Goal: Task Accomplishment & Management: Use online tool/utility

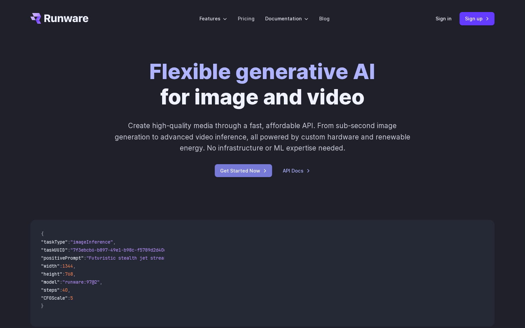
click at [245, 167] on link "Get Started Now" at bounding box center [243, 170] width 57 height 13
click at [247, 18] on link "Pricing" at bounding box center [246, 19] width 17 height 8
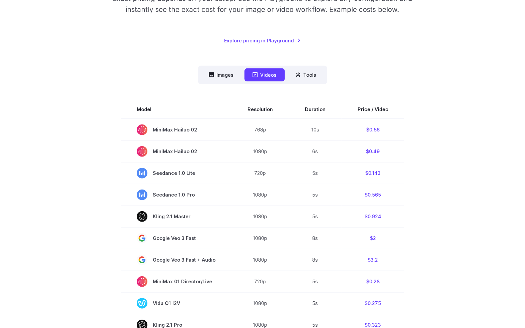
scroll to position [133, 0]
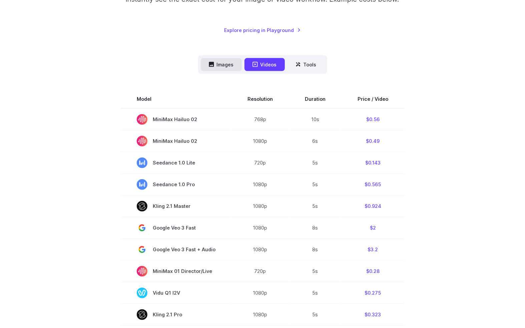
click at [231, 61] on button "Images" at bounding box center [221, 64] width 41 height 13
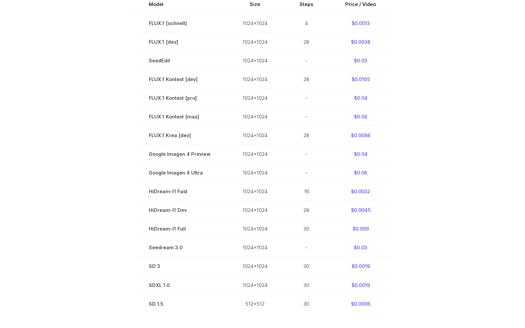
scroll to position [200, 0]
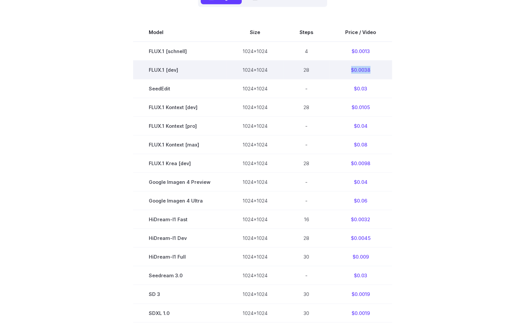
drag, startPoint x: 348, startPoint y: 69, endPoint x: 381, endPoint y: 71, distance: 33.8
click at [380, 71] on td "$0.0038" at bounding box center [360, 69] width 63 height 19
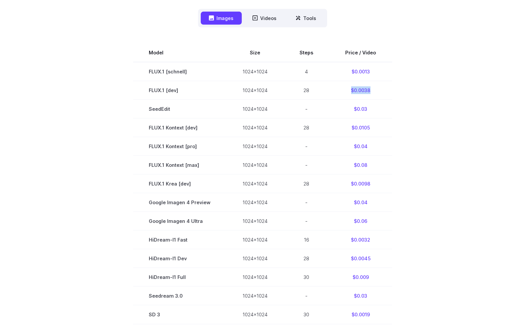
scroll to position [100, 0]
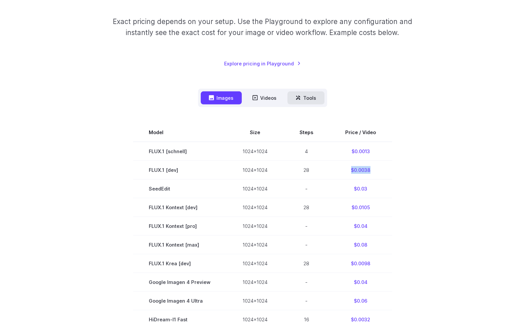
click at [310, 94] on button "Tools" at bounding box center [305, 97] width 37 height 13
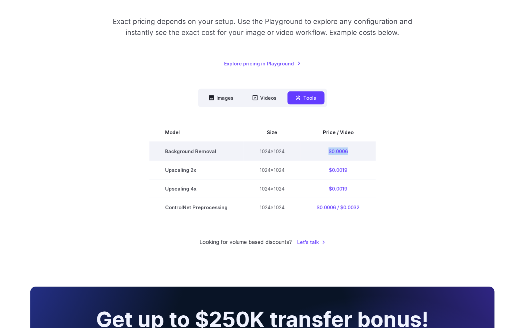
drag, startPoint x: 328, startPoint y: 150, endPoint x: 362, endPoint y: 150, distance: 33.7
click at [362, 150] on td "$0.0006" at bounding box center [338, 151] width 75 height 19
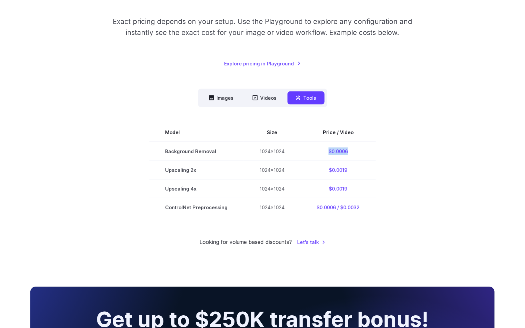
copy td "$0.0006"
click at [218, 96] on button "Images" at bounding box center [221, 97] width 41 height 13
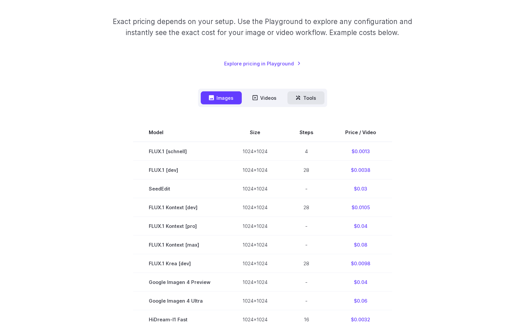
click at [298, 95] on button "Tools" at bounding box center [305, 97] width 37 height 13
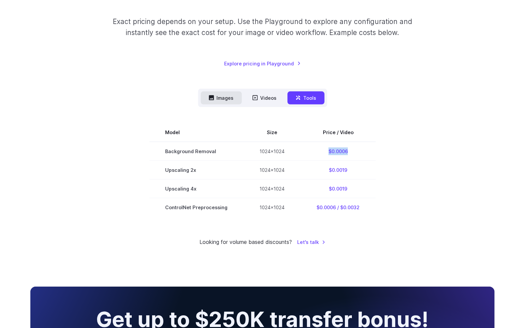
click at [206, 93] on button "Images" at bounding box center [221, 97] width 41 height 13
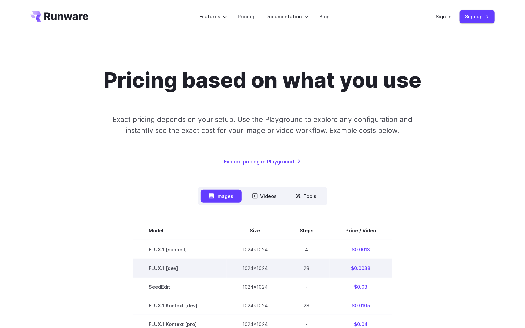
scroll to position [0, 0]
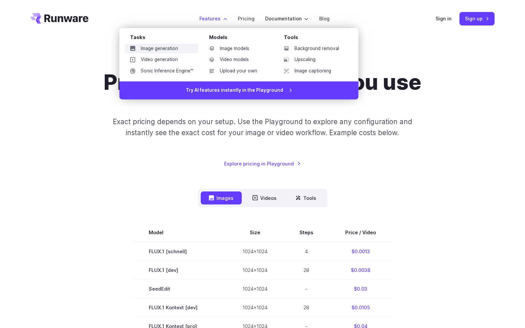
click at [171, 47] on link "Image generation" at bounding box center [162, 49] width 74 height 10
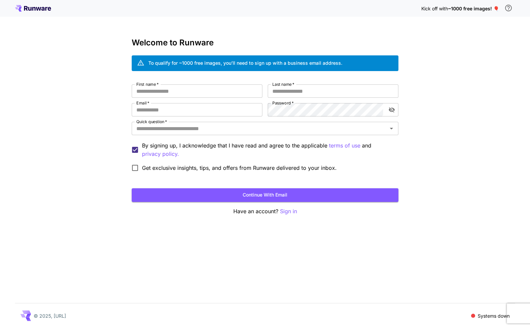
drag, startPoint x: 284, startPoint y: 210, endPoint x: 266, endPoint y: 220, distance: 20.6
click at [266, 220] on div "Kick off with ~1000 free images! 🎈 Welcome to Runware To qualify for ~1000 free…" at bounding box center [265, 164] width 530 height 328
click at [187, 89] on input "First name   *" at bounding box center [197, 90] width 131 height 13
click at [186, 90] on input "First name   *" at bounding box center [197, 90] width 131 height 13
click at [471, 12] on div "Kick off with ~1000 free images! 🎈" at bounding box center [469, 8] width 94 height 14
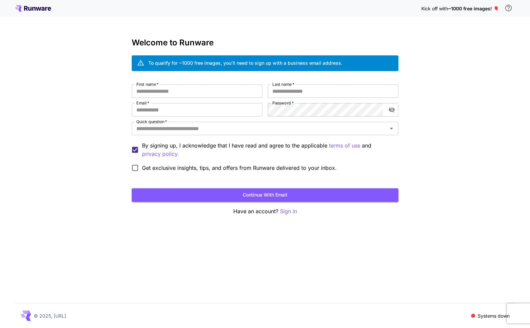
click at [178, 98] on div "First name   * First name   * Last name   * Last name   * Email   * Email   * P…" at bounding box center [265, 129] width 267 height 90
click at [179, 94] on input "First name   *" at bounding box center [197, 90] width 131 height 13
click at [193, 107] on input "Email   *" at bounding box center [197, 109] width 131 height 13
type input "**********"
click at [187, 92] on input "First name   *" at bounding box center [197, 90] width 131 height 13
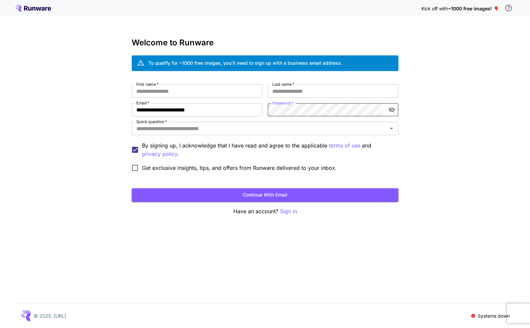
click at [337, 63] on div "To qualify for ~1000 free images, you’ll need to sign up with a business email …" at bounding box center [245, 62] width 194 height 7
click at [217, 84] on input "First name   *" at bounding box center [197, 90] width 131 height 13
type input "**********"
type input "*"
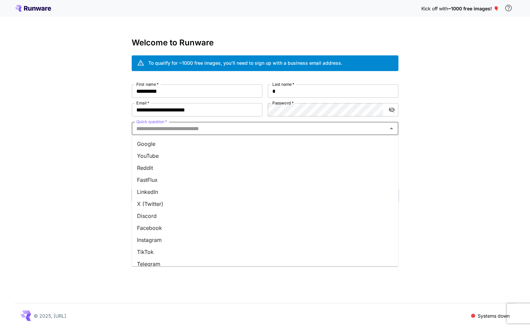
click at [185, 131] on input "Quick question   *" at bounding box center [260, 128] width 252 height 9
click at [151, 147] on li "Google" at bounding box center [265, 144] width 267 height 12
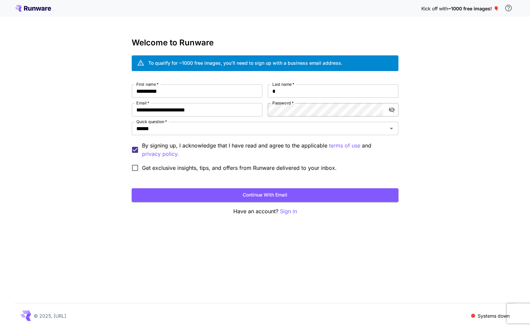
click at [394, 108] on icon "toggle password visibility" at bounding box center [392, 109] width 7 height 7
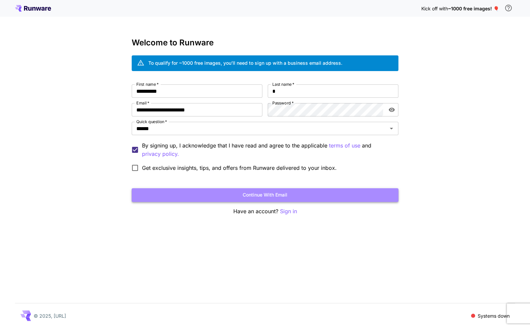
click at [262, 191] on button "Continue with email" at bounding box center [265, 195] width 267 height 14
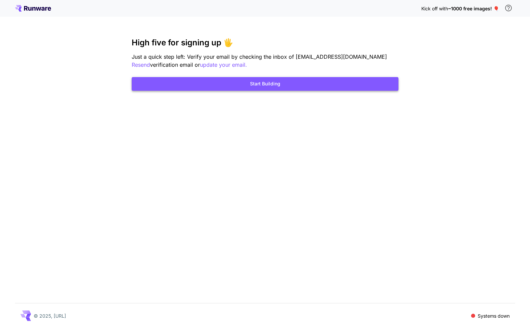
click at [304, 81] on button "Start Building" at bounding box center [265, 84] width 267 height 14
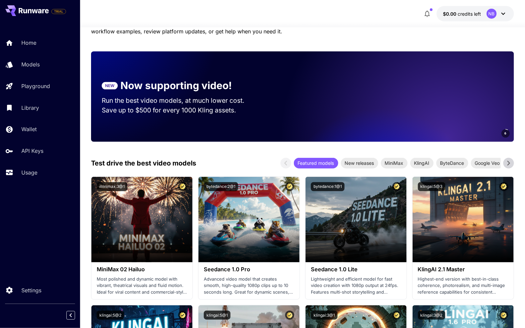
scroll to position [200, 0]
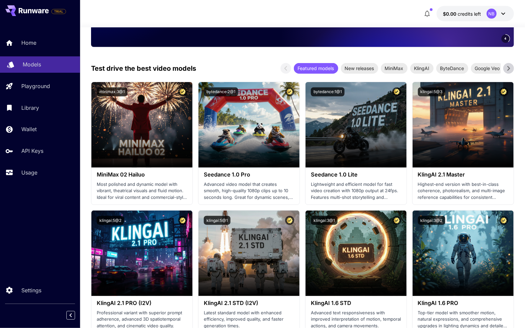
click at [22, 65] on link "Models" at bounding box center [40, 64] width 80 height 16
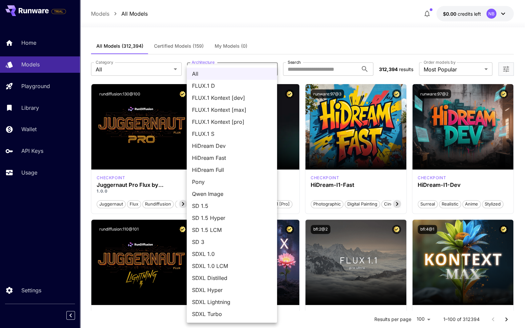
click at [330, 48] on div at bounding box center [265, 164] width 530 height 328
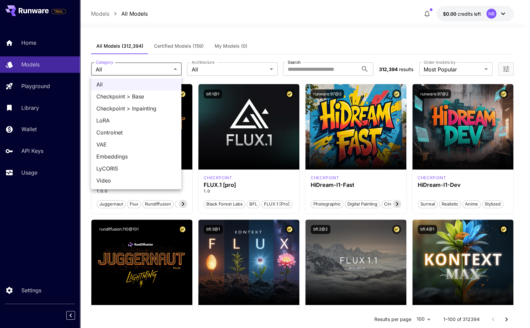
click at [293, 46] on div at bounding box center [265, 164] width 530 height 328
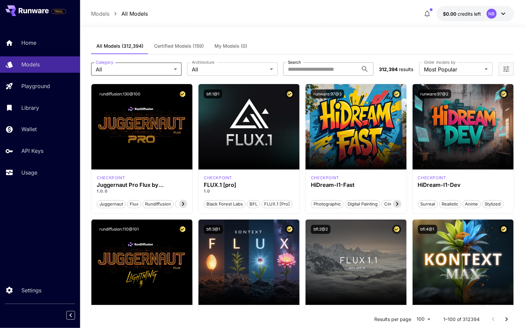
click at [336, 69] on input "Search" at bounding box center [320, 68] width 75 height 13
type input "*****"
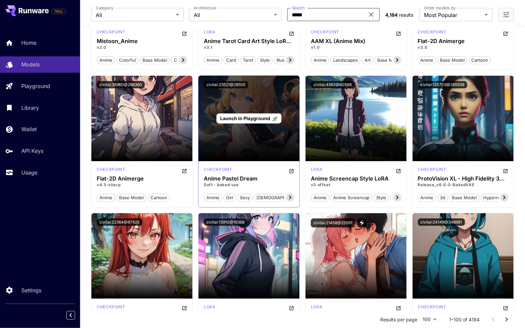
scroll to position [333, 0]
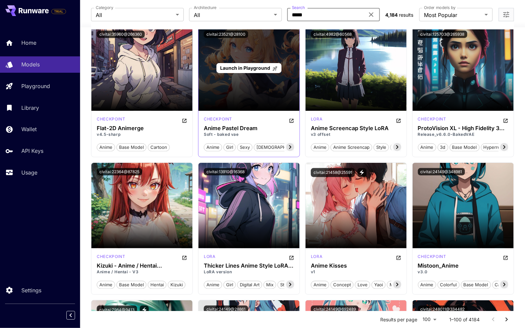
click at [274, 99] on div "Launch in Playground" at bounding box center [248, 67] width 101 height 85
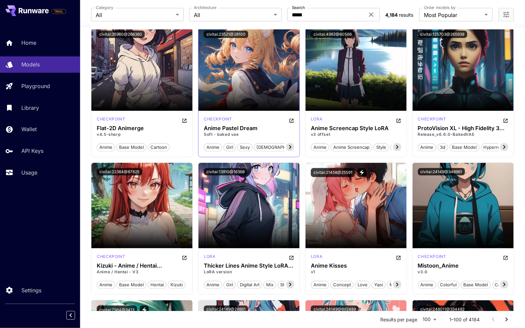
click at [222, 132] on p "Soft - baked vae" at bounding box center [249, 134] width 90 height 6
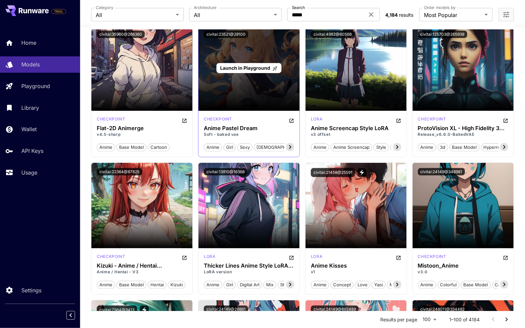
click at [263, 76] on div "Launch in Playground" at bounding box center [248, 67] width 101 height 85
click at [263, 65] on span "Launch in Playground" at bounding box center [245, 68] width 50 height 6
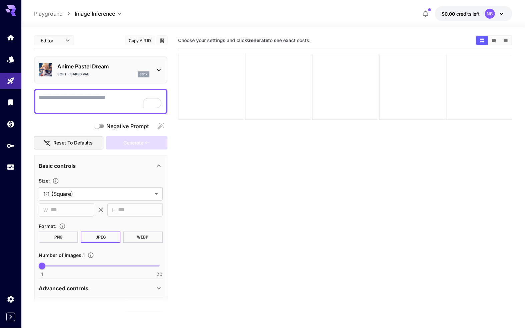
click at [113, 100] on textarea "Negative Prompt" at bounding box center [101, 101] width 124 height 16
type textarea "**********"
click at [127, 141] on span "Generate" at bounding box center [133, 143] width 20 height 8
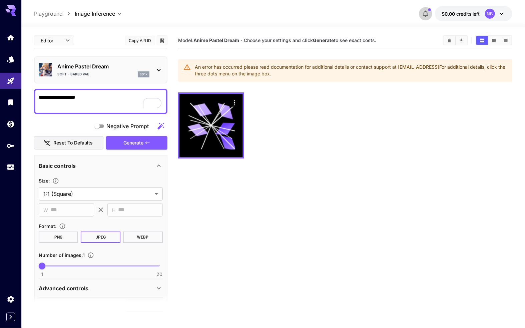
click at [424, 15] on icon "button" at bounding box center [425, 14] width 5 height 7
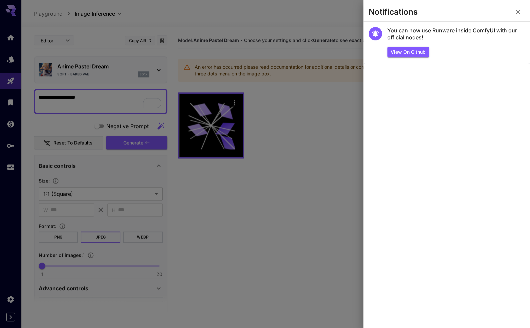
click at [300, 133] on div at bounding box center [265, 164] width 530 height 328
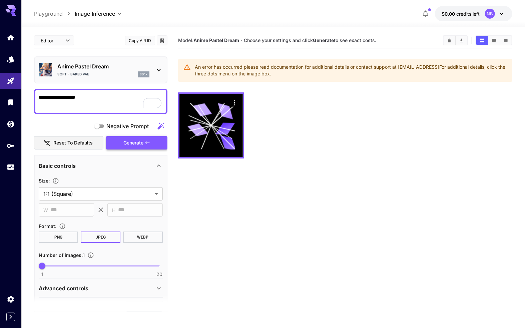
click at [137, 144] on span "Generate" at bounding box center [133, 143] width 20 height 8
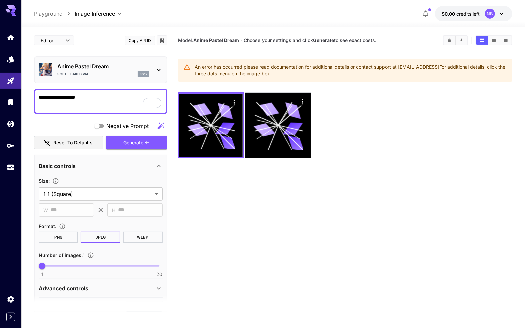
click at [67, 73] on p "Soft - baked vae" at bounding box center [73, 74] width 32 height 5
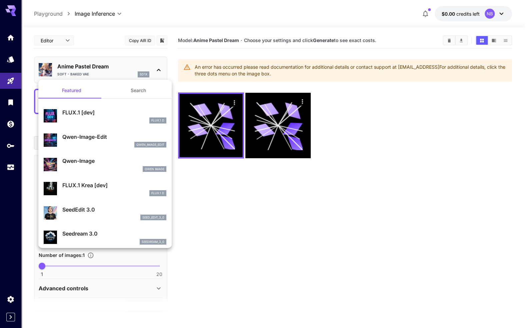
click at [368, 155] on div at bounding box center [265, 164] width 530 height 328
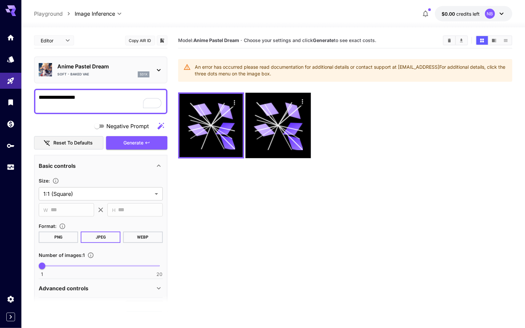
click at [427, 190] on section "Model: Anime Pastel Dream · Choose your settings and click Generate to see exac…" at bounding box center [345, 197] width 335 height 328
click at [41, 16] on p "Playground" at bounding box center [48, 14] width 29 height 8
click at [11, 64] on link at bounding box center [10, 59] width 21 height 16
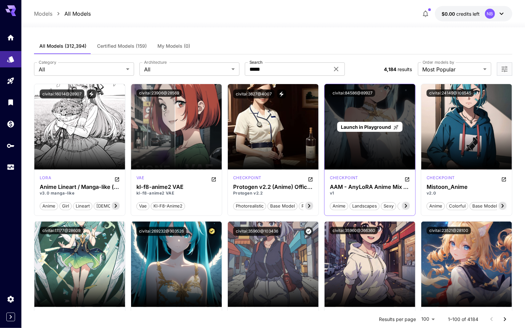
click at [359, 124] on span "Launch in Playground" at bounding box center [366, 127] width 50 height 6
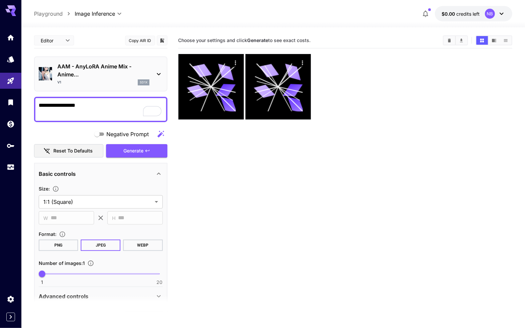
click at [86, 118] on div "**********" at bounding box center [100, 109] width 133 height 25
click at [87, 109] on textarea "**********" at bounding box center [101, 109] width 124 height 16
paste textarea "**********"
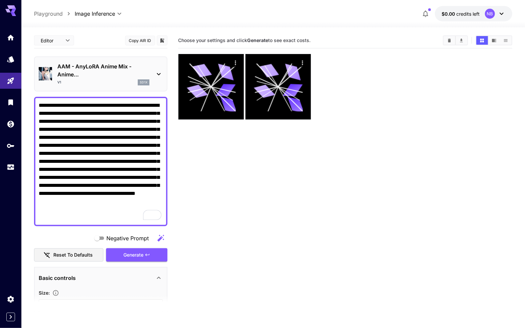
paste textarea "To enrich screen reader interactions, please activate Accessibility in Grammarl…"
type textarea "**********"
click at [142, 249] on button "Generate" at bounding box center [136, 255] width 61 height 14
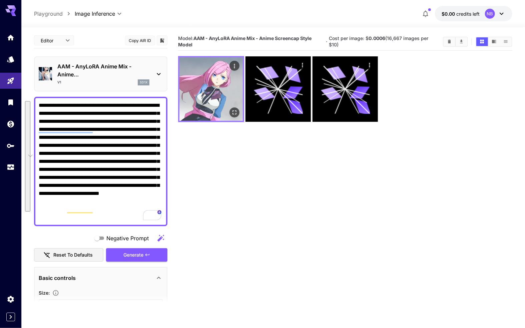
click at [211, 106] on img at bounding box center [210, 88] width 63 height 63
click at [236, 115] on icon "Open in fullscreen" at bounding box center [234, 112] width 7 height 7
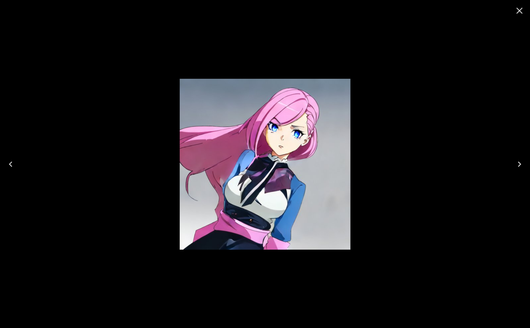
click at [466, 161] on div at bounding box center [265, 164] width 530 height 328
click at [522, 12] on icon "Close" at bounding box center [519, 10] width 11 height 11
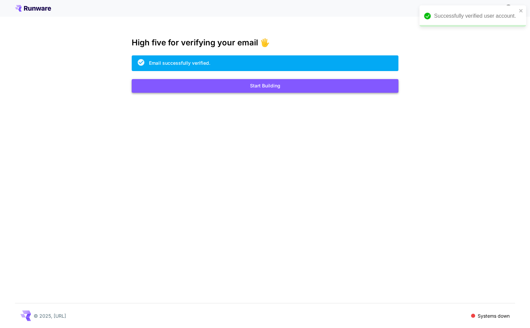
click at [226, 89] on button "Start Building" at bounding box center [265, 86] width 267 height 14
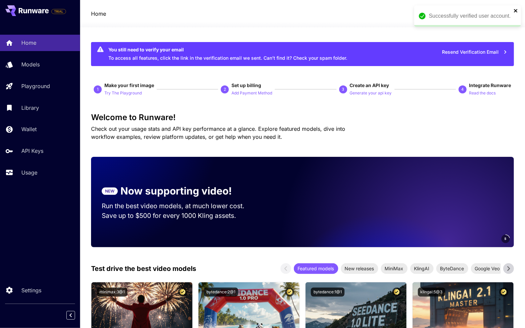
click at [514, 10] on icon "close" at bounding box center [516, 10] width 5 height 5
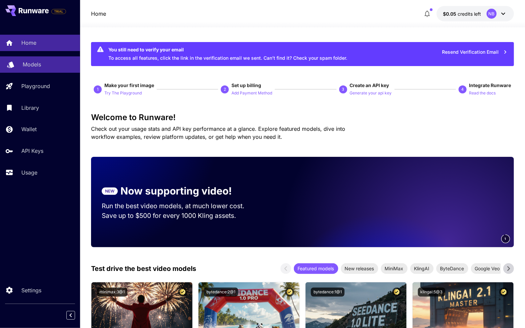
click at [38, 66] on p "Models" at bounding box center [32, 64] width 18 height 8
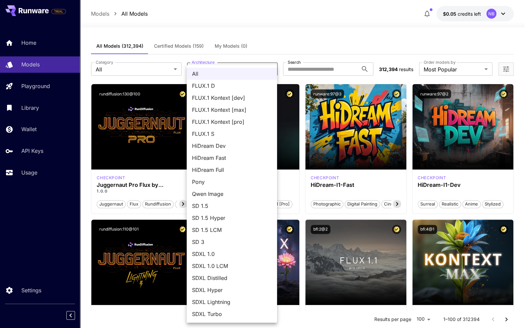
click at [183, 47] on div at bounding box center [265, 164] width 530 height 328
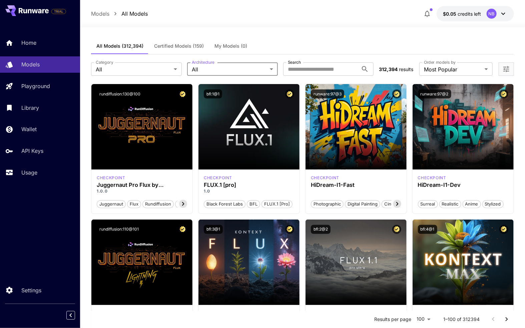
click at [178, 45] on div "All FLUX.1 D FLUX.1 Kontext [dev] FLUX.1 Kontext [max] FLUX.1 Kontext [pro] FLU…" at bounding box center [262, 164] width 525 height 328
click at [178, 45] on span "Certified Models (159)" at bounding box center [179, 46] width 50 height 6
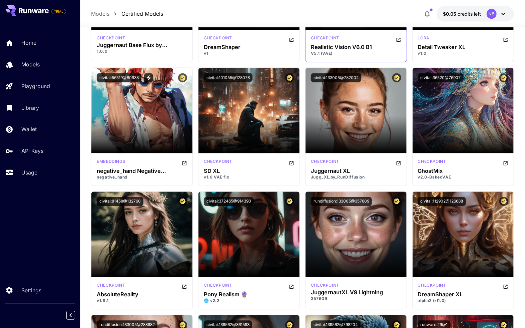
scroll to position [734, 0]
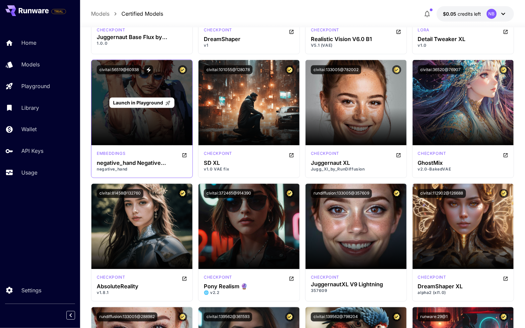
click at [130, 124] on div "Launch in Playground" at bounding box center [141, 102] width 101 height 85
click at [139, 102] on span "Launch in Playground" at bounding box center [138, 103] width 50 height 6
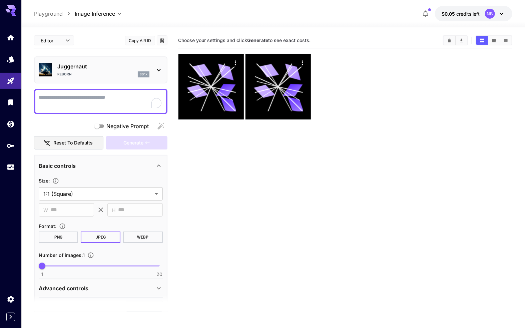
click at [92, 98] on textarea "Negative Prompt" at bounding box center [101, 101] width 124 height 16
type textarea "******"
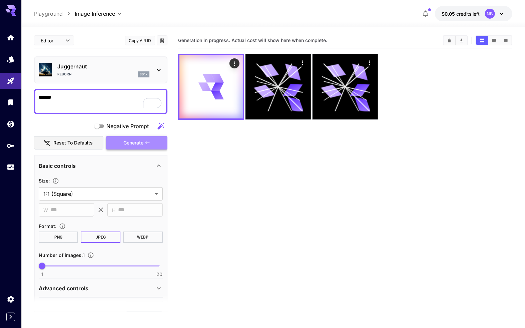
click at [124, 140] on span "Generate" at bounding box center [133, 143] width 20 height 8
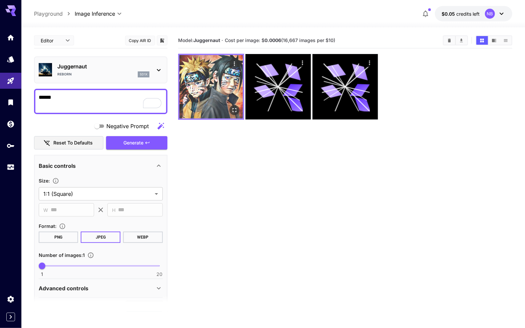
click at [209, 98] on img at bounding box center [210, 86] width 63 height 63
click at [233, 110] on icon "Open in fullscreen" at bounding box center [234, 110] width 7 height 7
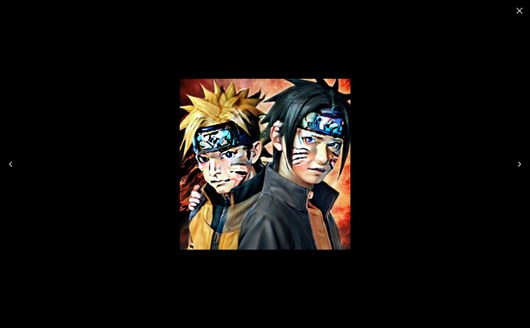
click at [452, 131] on div at bounding box center [265, 164] width 530 height 328
click at [521, 10] on icon "Close" at bounding box center [519, 10] width 11 height 11
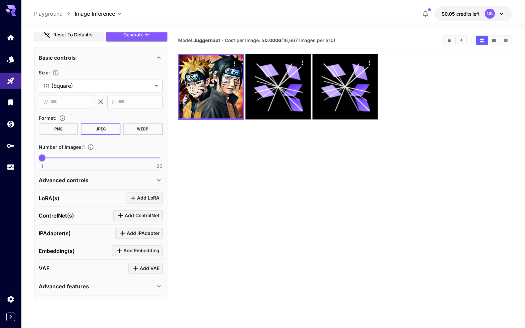
scroll to position [125, 0]
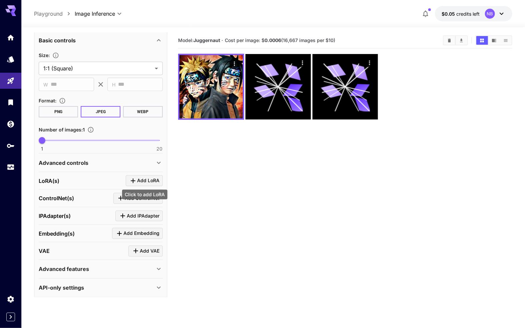
click at [144, 177] on span "Add LoRA" at bounding box center [148, 180] width 22 height 8
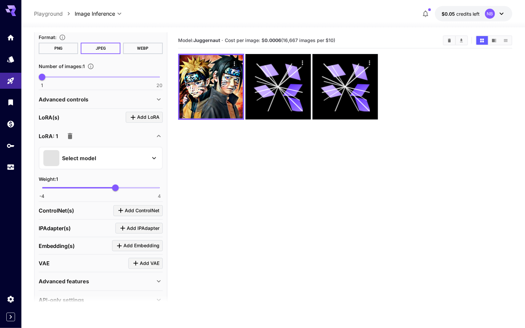
scroll to position [0, 0]
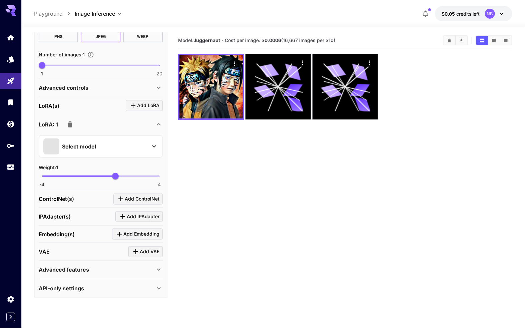
click at [148, 286] on div "API-only settings" at bounding box center [97, 288] width 116 height 8
click at [155, 265] on icon at bounding box center [159, 269] width 8 height 8
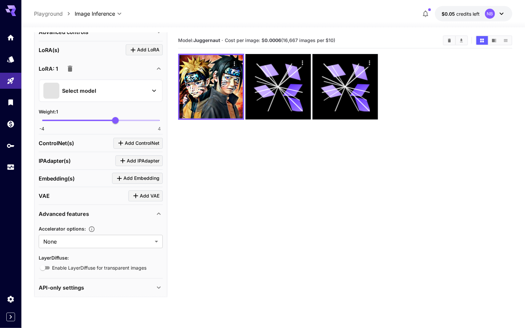
click at [158, 210] on icon at bounding box center [159, 214] width 8 height 8
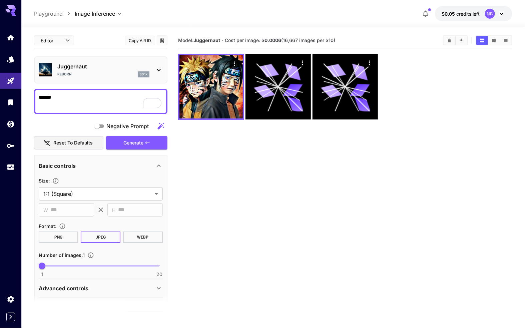
click at [157, 68] on icon at bounding box center [159, 70] width 8 height 8
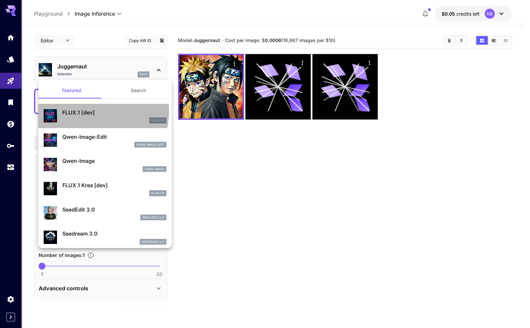
click at [92, 111] on p "FLUX.1 [dev]" at bounding box center [114, 112] width 104 height 8
type input "**********"
type input "****"
type input "**"
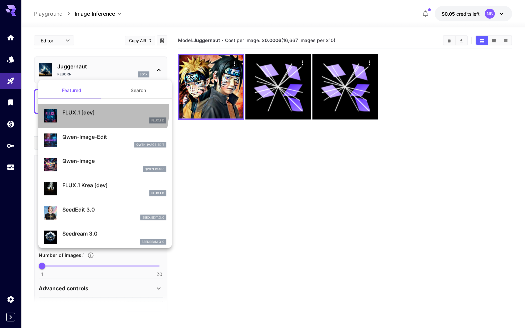
type input "***"
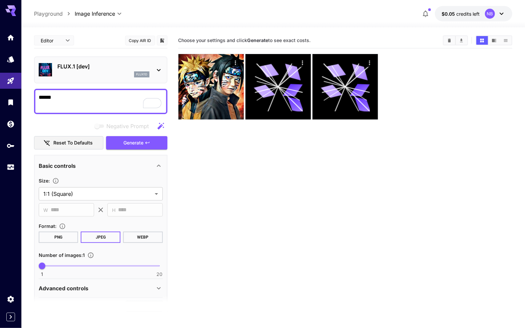
click at [277, 165] on section "Choose your settings and click Generate to see exact costs." at bounding box center [345, 197] width 335 height 328
click at [153, 146] on button "Generate" at bounding box center [136, 143] width 61 height 14
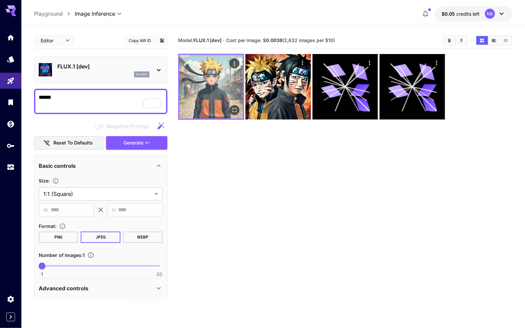
click at [215, 106] on img at bounding box center [210, 86] width 63 height 63
click at [235, 110] on icon "Open in fullscreen" at bounding box center [234, 110] width 7 height 7
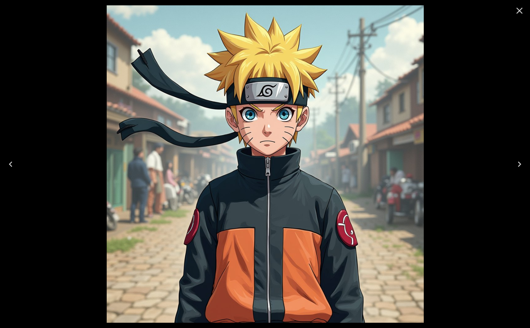
click at [518, 11] on icon "Close" at bounding box center [519, 10] width 11 height 11
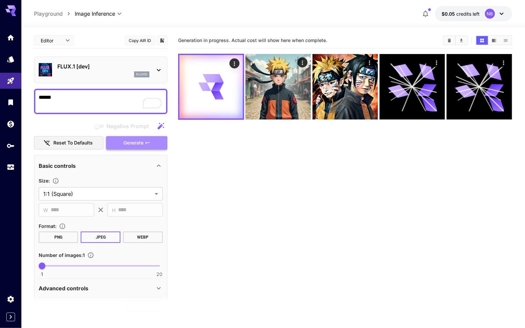
click at [145, 145] on button "Generate" at bounding box center [136, 143] width 61 height 14
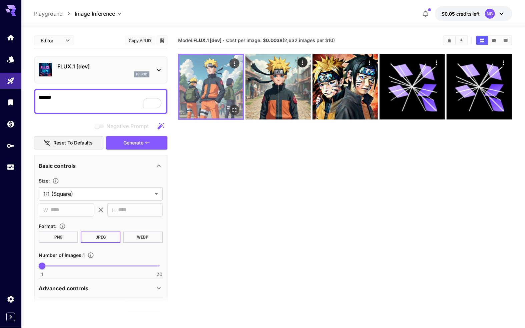
click at [233, 110] on icon "Open in fullscreen" at bounding box center [234, 110] width 7 height 7
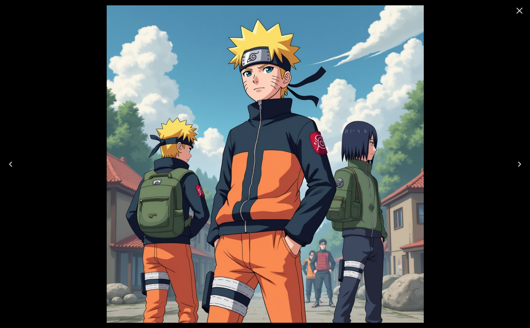
click at [519, 6] on icon "Close" at bounding box center [519, 10] width 11 height 11
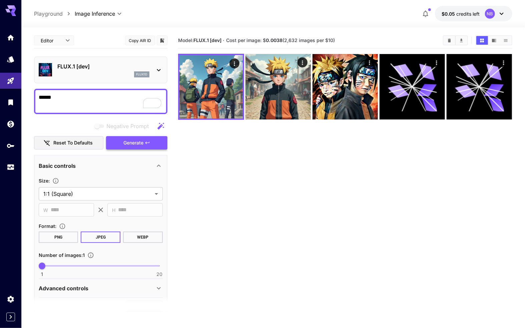
click at [144, 148] on button "Generate" at bounding box center [136, 143] width 61 height 14
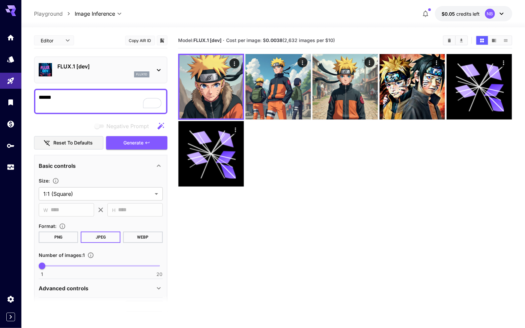
click at [159, 66] on div at bounding box center [159, 70] width 8 height 8
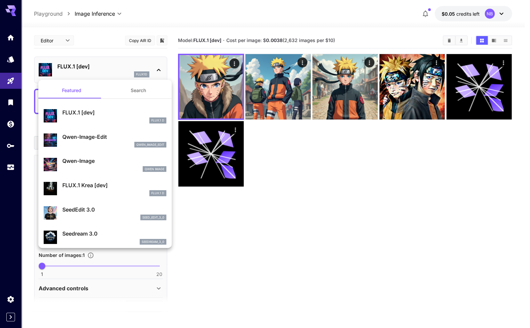
drag, startPoint x: 242, startPoint y: 209, endPoint x: 241, endPoint y: 205, distance: 3.5
click at [242, 209] on div at bounding box center [265, 164] width 530 height 328
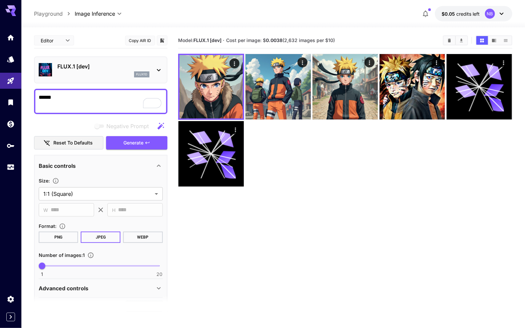
click at [116, 66] on p "FLUX.1 [dev]" at bounding box center [103, 66] width 92 height 8
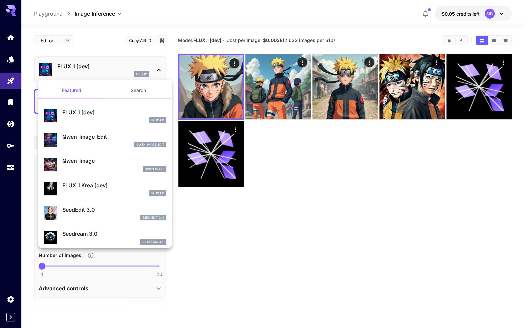
click at [2, 79] on div at bounding box center [265, 164] width 530 height 328
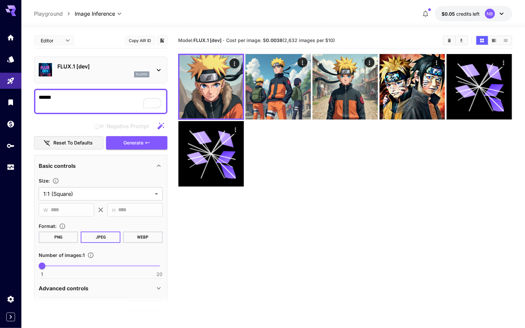
click at [10, 78] on div "Featured Search FLUX.1 [dev] FLUX.1 D Qwen-Image-Edit qwen_image_edit Qwen-Imag…" at bounding box center [66, 100] width 133 height 200
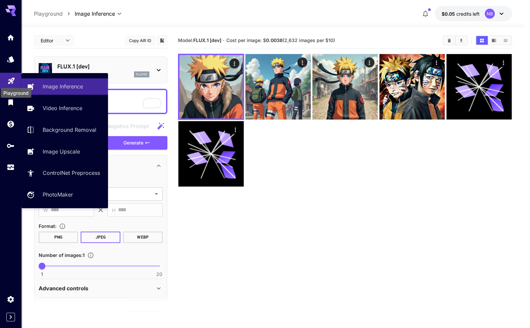
click at [10, 78] on icon "Playground" at bounding box center [11, 79] width 8 height 8
click at [34, 84] on icon at bounding box center [32, 86] width 8 height 8
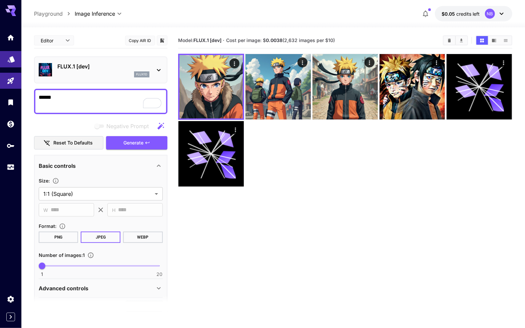
click at [16, 57] on link at bounding box center [10, 59] width 21 height 16
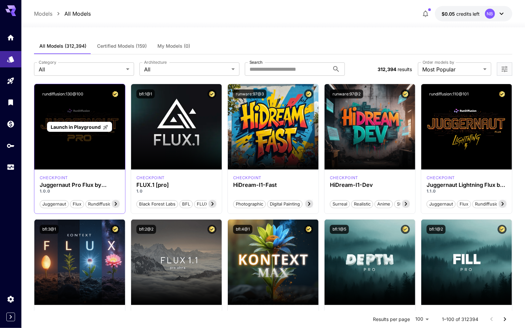
click at [77, 130] on p "Launch in Playground" at bounding box center [80, 126] width 58 height 7
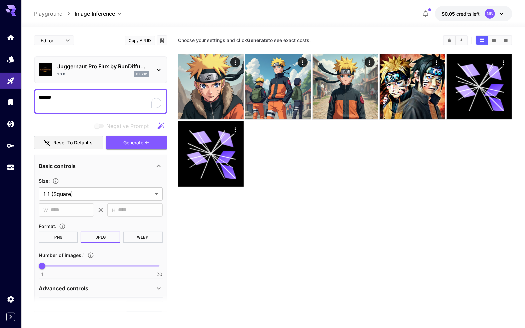
click at [95, 103] on textarea "******" at bounding box center [101, 101] width 124 height 16
click at [157, 143] on button "Generate" at bounding box center [136, 143] width 61 height 14
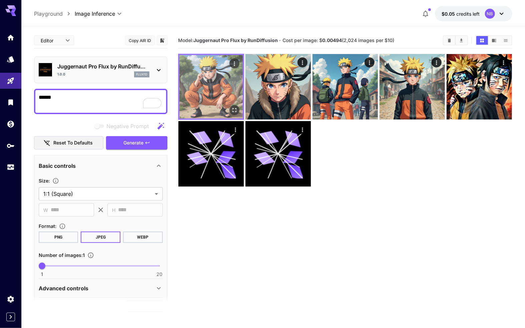
click at [213, 98] on img at bounding box center [210, 86] width 63 height 63
click at [235, 110] on icon "Open in fullscreen" at bounding box center [234, 110] width 7 height 7
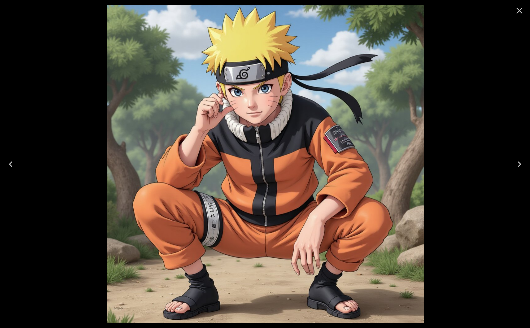
click at [436, 167] on div at bounding box center [265, 164] width 530 height 328
click at [518, 11] on icon "Close" at bounding box center [520, 11] width 6 height 6
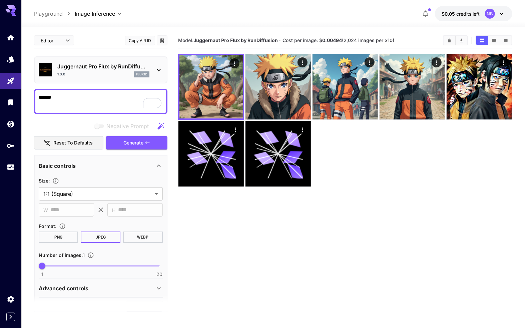
click at [91, 66] on p "Juggernaut Pro Flux by RunDiffu..." at bounding box center [103, 66] width 92 height 8
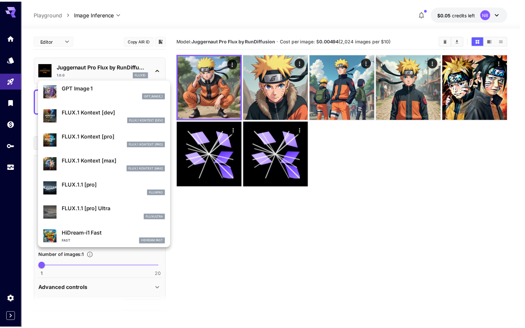
scroll to position [368, 0]
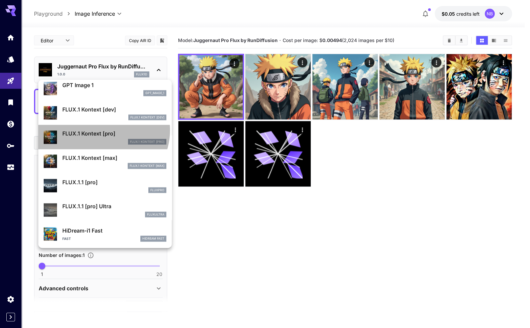
click at [101, 129] on p "FLUX.1 Kontext [pro]" at bounding box center [114, 133] width 104 height 8
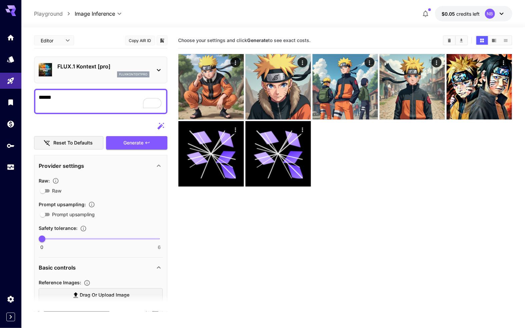
click at [325, 245] on section "Choose your settings and click Generate to see exact costs." at bounding box center [345, 197] width 335 height 328
click at [138, 139] on span "Generate" at bounding box center [133, 143] width 20 height 8
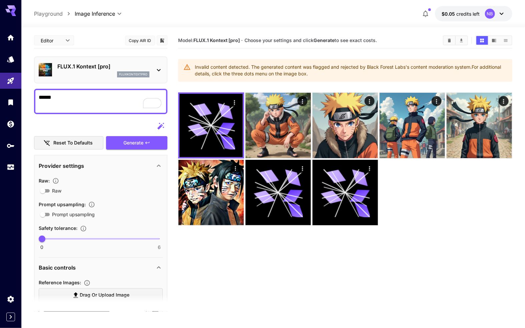
click at [430, 236] on section "Model: FLUX.1 Kontext [pro] · Choose your settings and click Generate to see ex…" at bounding box center [345, 197] width 335 height 328
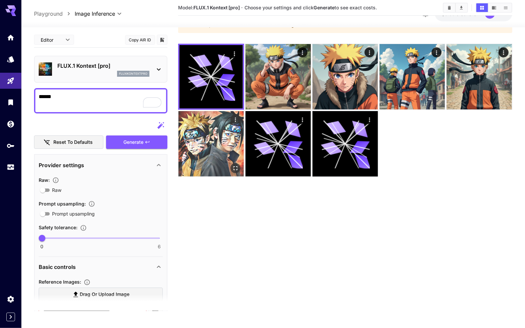
scroll to position [53, 0]
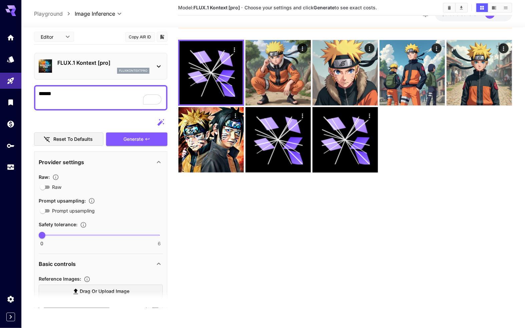
click at [232, 209] on section "Model: FLUX.1 Kontext [pro] · Choose your settings and click Generate to see ex…" at bounding box center [345, 144] width 335 height 328
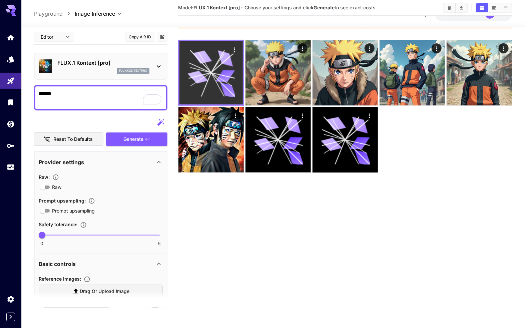
click at [205, 65] on icon at bounding box center [210, 72] width 47 height 47
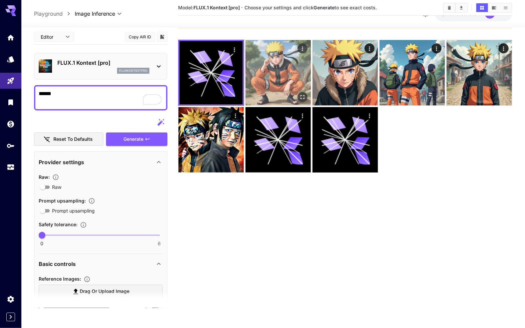
click at [307, 61] on img at bounding box center [277, 72] width 65 height 65
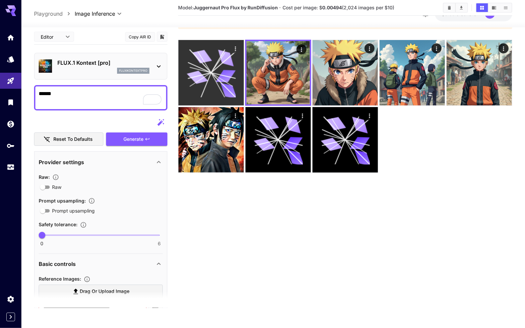
click at [215, 78] on icon at bounding box center [210, 72] width 49 height 49
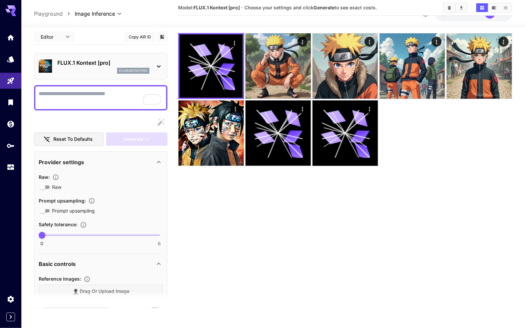
click at [279, 227] on section "Model: FLUX.1 Kontext [pro] · Choose your settings and click Generate to see ex…" at bounding box center [345, 144] width 335 height 328
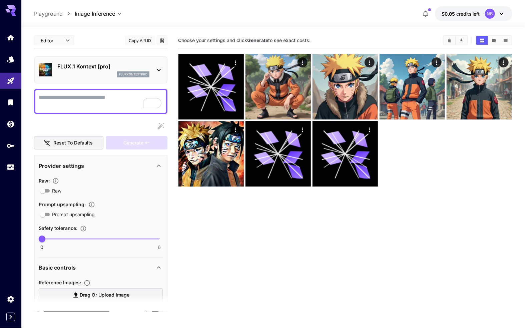
click at [153, 65] on div "FLUX.1 Kontext [pro] fluxkontextpro" at bounding box center [101, 70] width 124 height 20
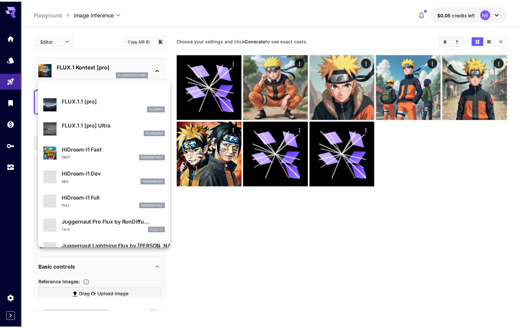
scroll to position [466, 0]
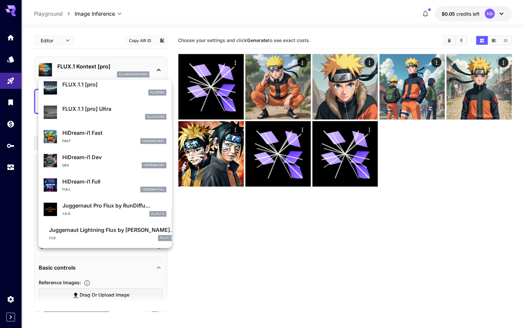
click at [263, 230] on div at bounding box center [265, 164] width 530 height 328
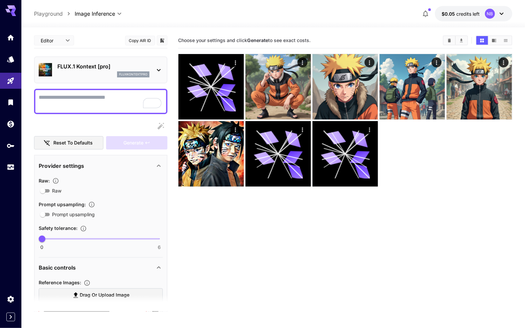
click at [52, 13] on p "Playground" at bounding box center [48, 14] width 29 height 8
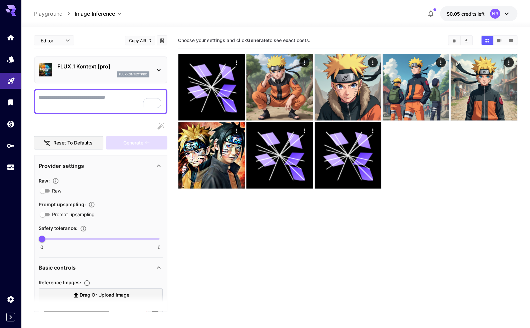
click at [8, 78] on icon "Playground" at bounding box center [11, 79] width 8 height 8
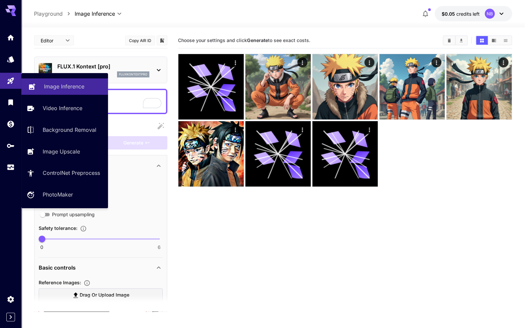
click at [60, 82] on p "Image Inference" at bounding box center [64, 86] width 40 height 8
click at [39, 102] on link "Video Inference" at bounding box center [64, 108] width 87 height 16
type input "**********"
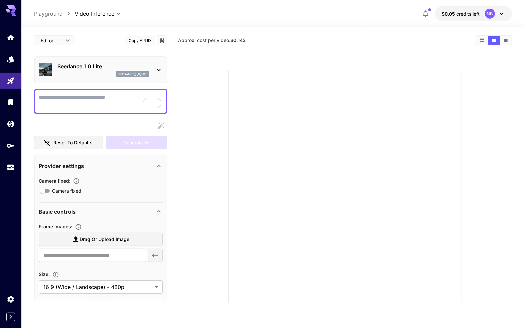
click at [188, 80] on section at bounding box center [345, 178] width 315 height 249
click at [69, 104] on textarea "Camera fixed" at bounding box center [101, 101] width 124 height 16
click at [88, 236] on span "Drag or upload image" at bounding box center [105, 239] width 50 height 8
click at [0, 0] on input "Drag or upload image" at bounding box center [0, 0] width 0 height 0
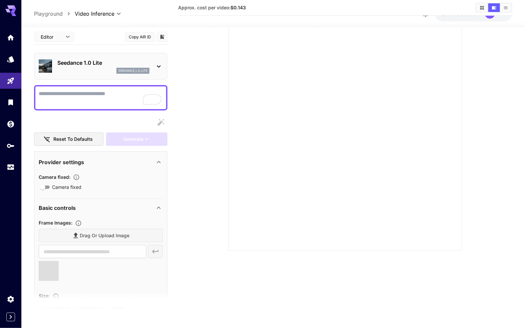
scroll to position [107, 0]
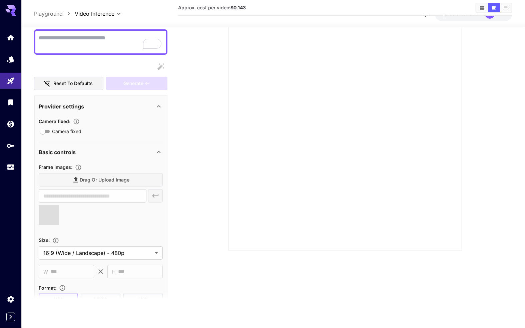
type input "**********"
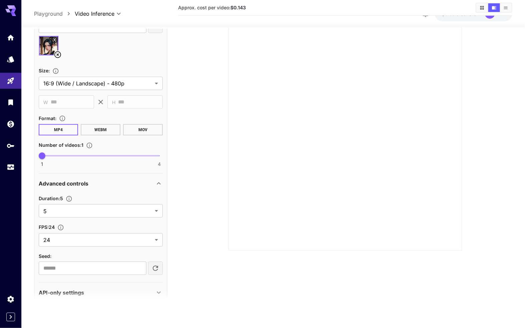
scroll to position [0, 0]
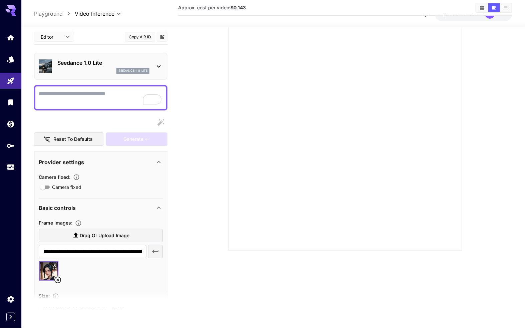
click at [104, 105] on div at bounding box center [100, 97] width 133 height 25
click at [109, 94] on textarea "Camera fixed" at bounding box center [101, 98] width 124 height 16
type textarea "*****"
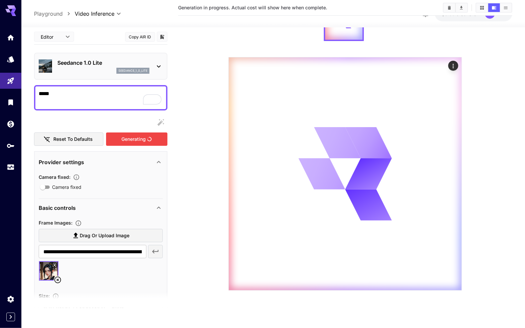
click at [132, 138] on div "Generating" at bounding box center [136, 139] width 61 height 14
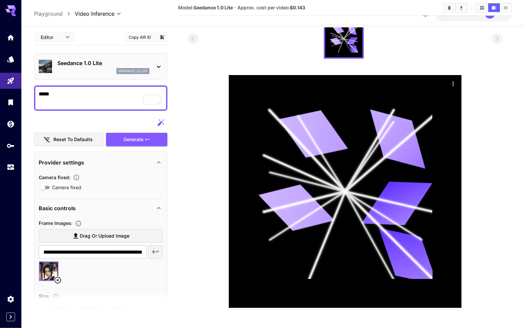
click at [224, 148] on section at bounding box center [345, 163] width 315 height 289
click at [192, 167] on section at bounding box center [345, 163] width 315 height 289
click at [173, 183] on main "**********" at bounding box center [273, 136] width 479 height 355
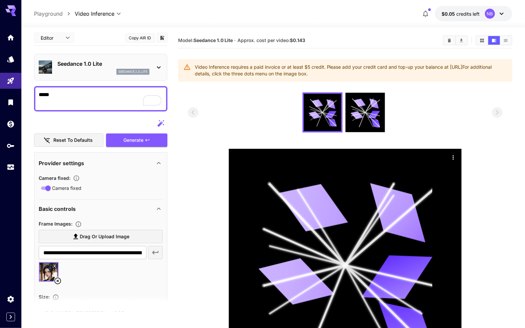
click at [463, 14] on span "credits left" at bounding box center [467, 14] width 23 height 6
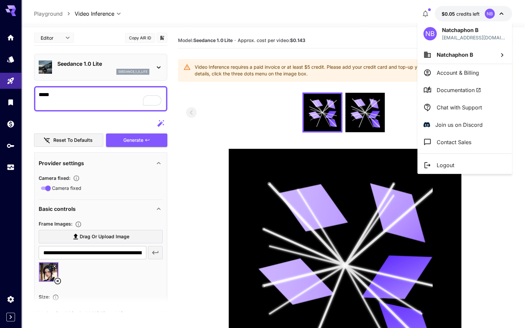
click at [338, 10] on div at bounding box center [265, 164] width 530 height 328
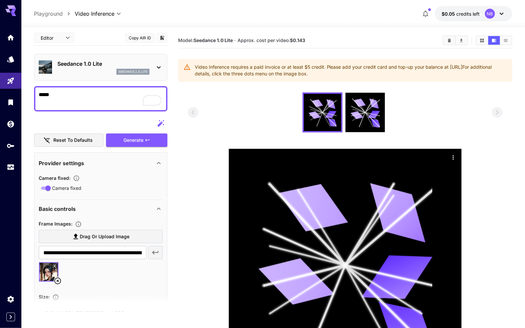
click at [52, 16] on p "Playground" at bounding box center [48, 14] width 29 height 8
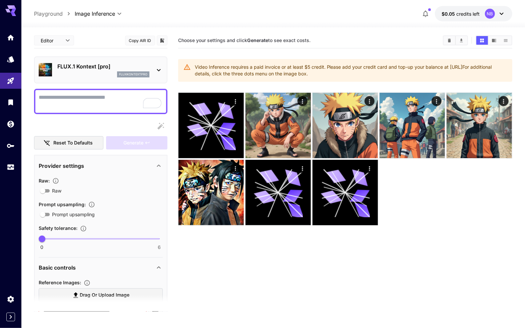
click at [100, 72] on div "fluxkontextpro" at bounding box center [103, 74] width 92 height 6
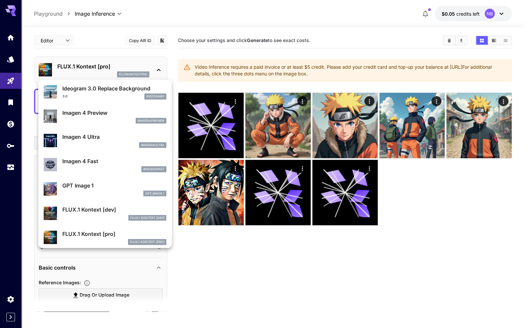
click at [9, 58] on div at bounding box center [265, 164] width 530 height 328
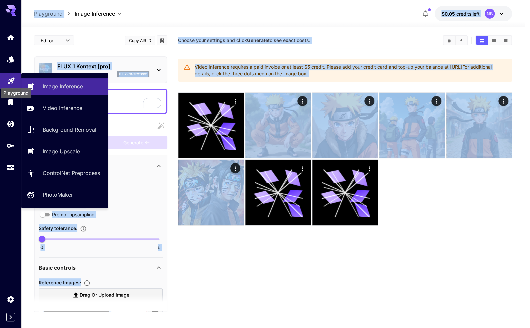
click at [9, 82] on icon "Playground" at bounding box center [11, 79] width 8 height 8
click at [47, 86] on p "Image Inference" at bounding box center [64, 86] width 40 height 8
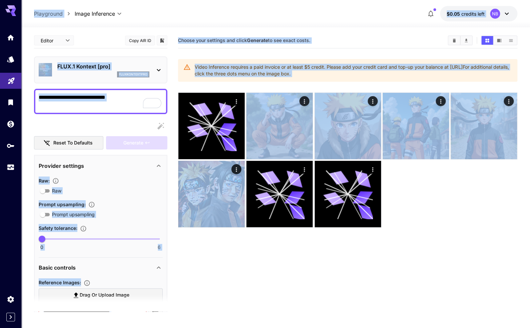
click at [12, 76] on icon "Playground" at bounding box center [11, 79] width 8 height 8
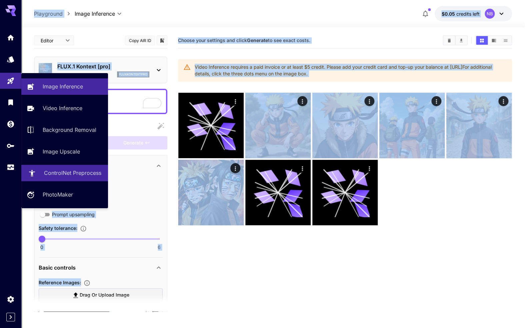
click at [51, 178] on link "ControlNet Preprocess" at bounding box center [64, 173] width 87 height 16
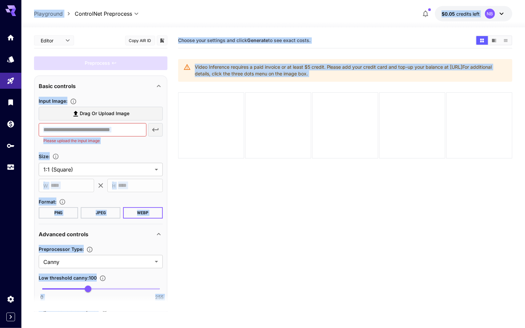
click at [251, 200] on section "Choose your settings and click Generate to see exact costs. Video Inference req…" at bounding box center [345, 197] width 335 height 328
click at [237, 192] on section "Choose your settings and click Generate to see exact costs. Video Inference req…" at bounding box center [345, 197] width 335 height 328
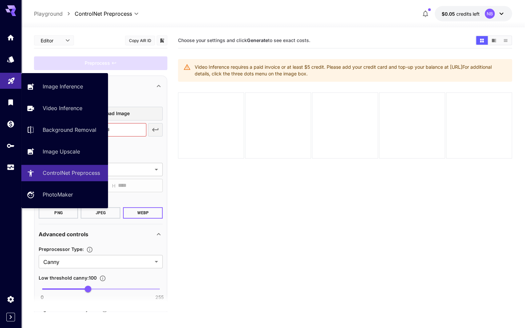
click at [11, 82] on icon "Playground" at bounding box center [11, 79] width 8 height 8
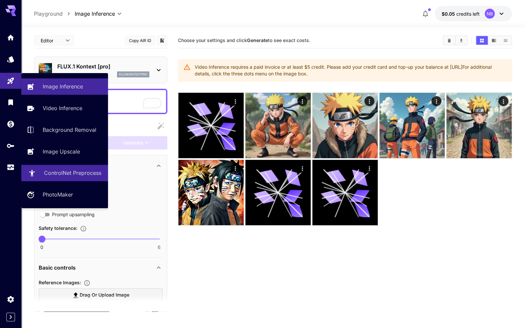
click at [61, 179] on link "ControlNet Preprocess" at bounding box center [64, 173] width 87 height 16
type input "**********"
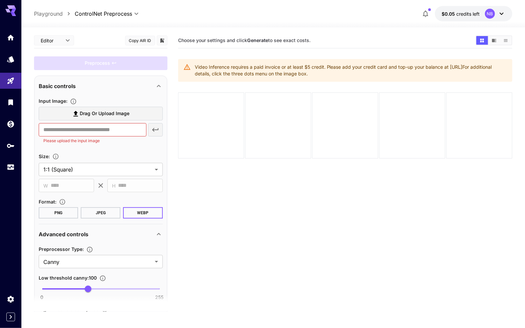
click at [349, 201] on section "Choose your settings and click Generate to see exact costs. Video Inference req…" at bounding box center [345, 197] width 335 height 328
click at [79, 114] on icon at bounding box center [76, 114] width 8 height 8
click at [0, 0] on input "Drag or upload image" at bounding box center [0, 0] width 0 height 0
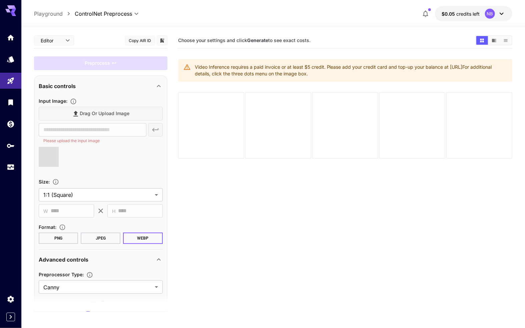
type input "**********"
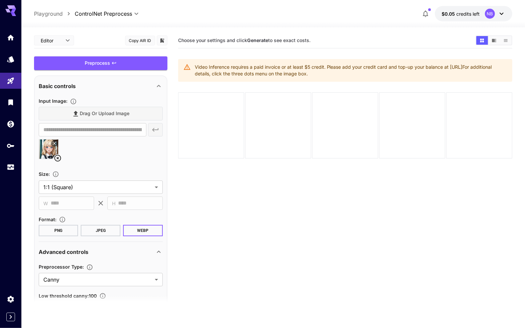
click at [300, 214] on section "Choose your settings and click Generate to see exact costs. Video Inference req…" at bounding box center [345, 197] width 335 height 328
click at [118, 62] on div "Preprocess" at bounding box center [100, 63] width 133 height 14
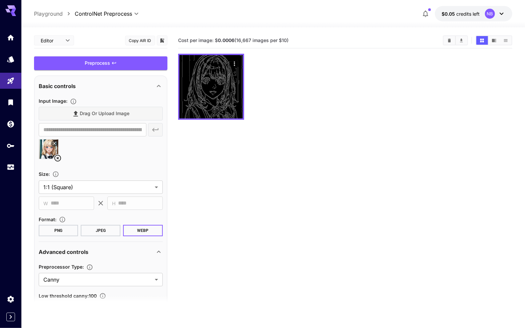
click at [301, 171] on section "Cost per image: $ 0.0006 (16,667 images per $10)" at bounding box center [345, 197] width 335 height 328
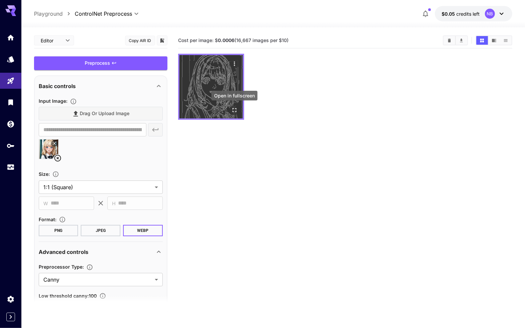
click at [235, 110] on icon "Open in fullscreen" at bounding box center [234, 110] width 7 height 7
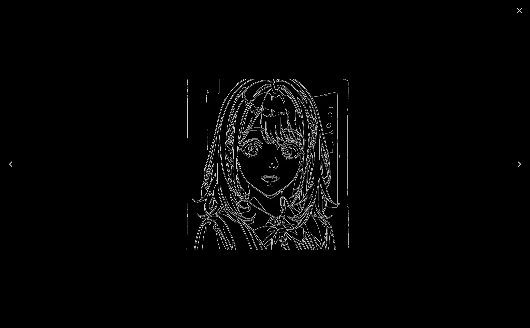
click at [452, 88] on div at bounding box center [265, 164] width 530 height 328
click at [518, 10] on icon "Close" at bounding box center [519, 10] width 11 height 11
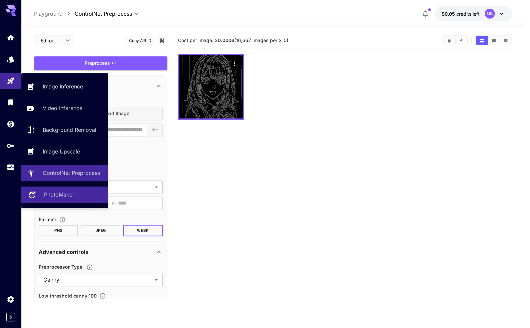
click at [61, 194] on p "PhotoMaker" at bounding box center [59, 194] width 30 height 8
type input "**********"
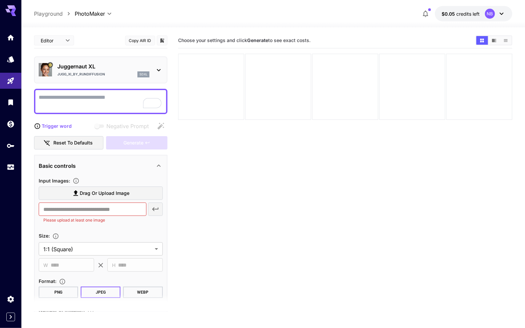
click at [267, 165] on section "Choose your settings and click Generate to see exact costs." at bounding box center [345, 197] width 335 height 328
click at [12, 61] on icon "Models" at bounding box center [11, 57] width 8 height 8
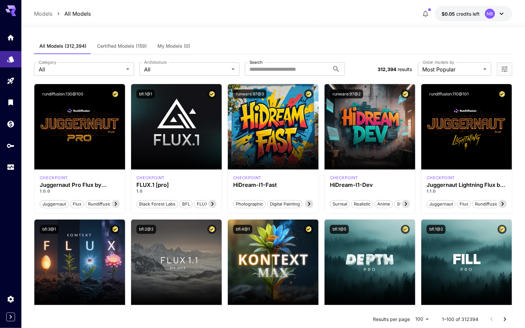
click at [128, 51] on button "Certified Models (159)" at bounding box center [122, 46] width 60 height 16
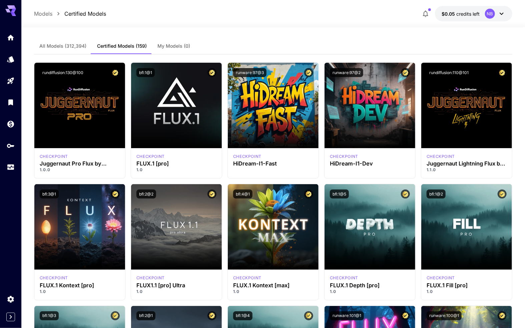
click at [72, 50] on button "All Models (312,394)" at bounding box center [63, 46] width 58 height 16
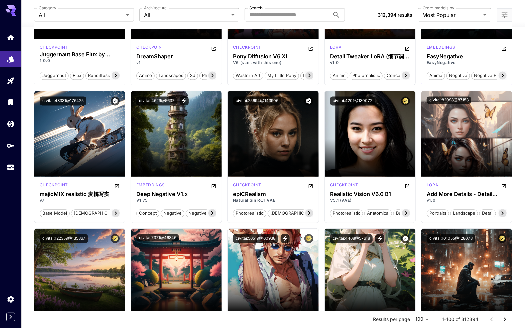
scroll to position [700, 0]
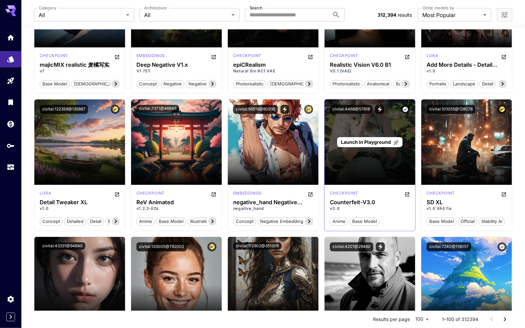
click at [357, 141] on span "Launch in Playground" at bounding box center [366, 142] width 50 height 6
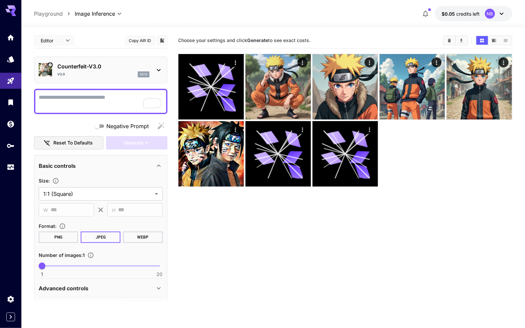
click at [96, 100] on textarea "Negative Prompt" at bounding box center [101, 101] width 124 height 16
type textarea "******"
click at [126, 146] on span "Generate" at bounding box center [133, 143] width 20 height 8
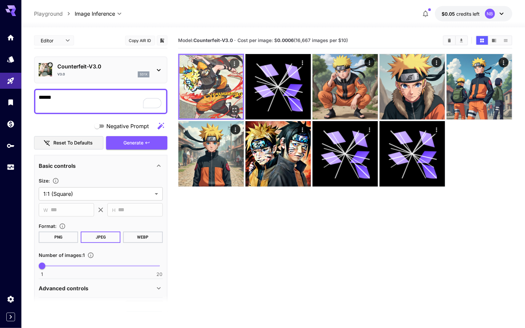
click at [222, 82] on img at bounding box center [210, 86] width 63 height 63
click at [236, 110] on icon "Open in fullscreen" at bounding box center [234, 110] width 7 height 7
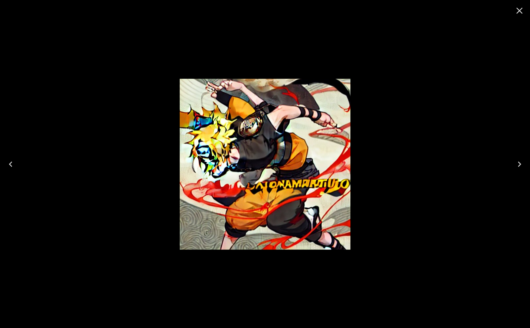
click at [521, 11] on icon "Close" at bounding box center [519, 10] width 11 height 11
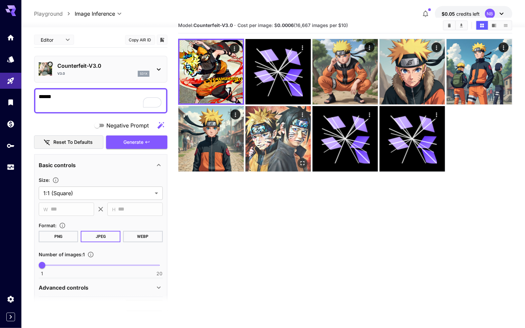
scroll to position [53, 0]
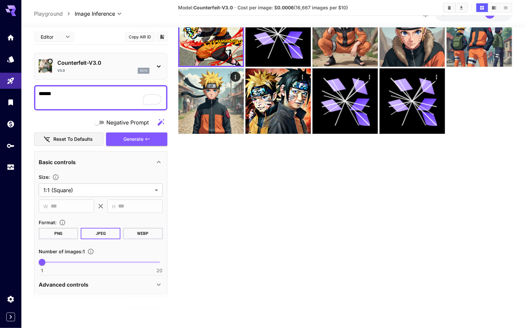
click at [47, 16] on p "Playground" at bounding box center [48, 14] width 29 height 8
click at [48, 17] on p "Playground" at bounding box center [48, 14] width 29 height 8
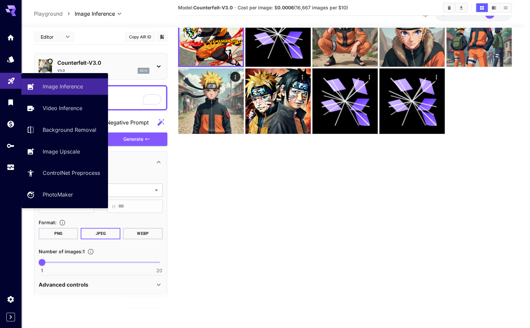
click at [7, 76] on icon "Playground" at bounding box center [11, 79] width 8 height 8
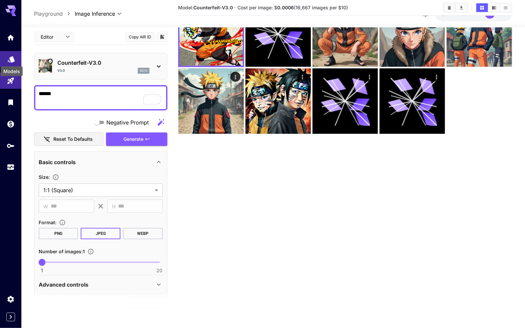
click at [13, 61] on icon "Models" at bounding box center [11, 58] width 8 height 8
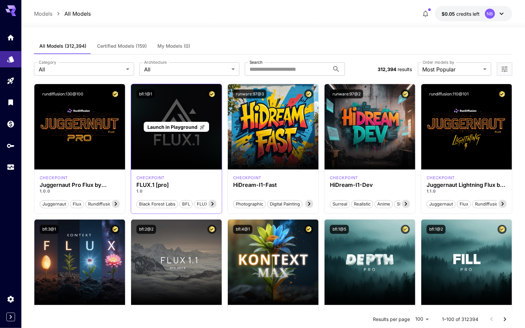
click at [190, 138] on div "Launch in Playground" at bounding box center [176, 126] width 91 height 85
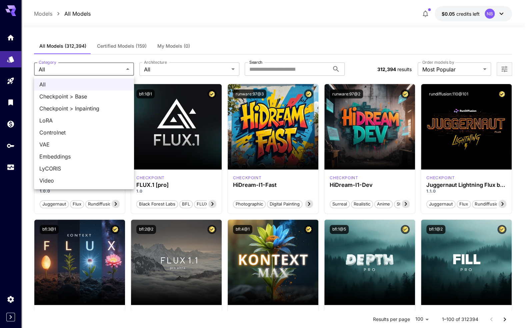
click at [53, 132] on span "Controlnet" at bounding box center [83, 132] width 89 height 8
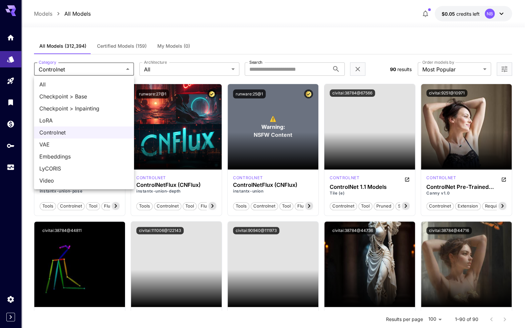
click at [245, 26] on div at bounding box center [265, 164] width 530 height 328
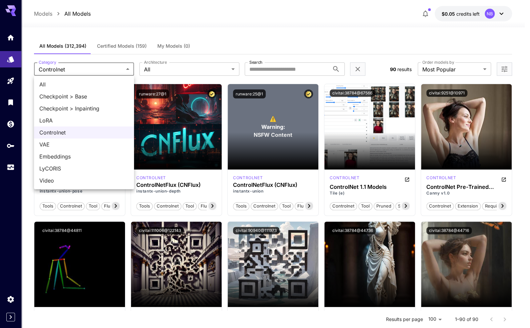
click at [55, 97] on span "Checkpoint > Base" at bounding box center [83, 96] width 89 height 8
type input "**********"
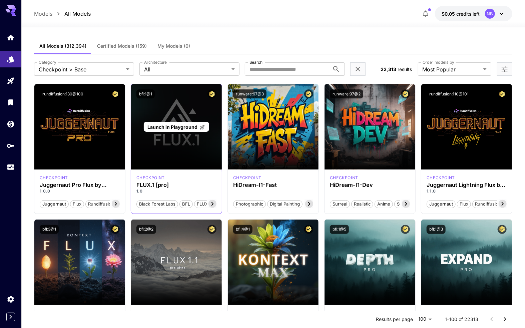
click at [149, 130] on div "Launch in Playground" at bounding box center [176, 127] width 65 height 10
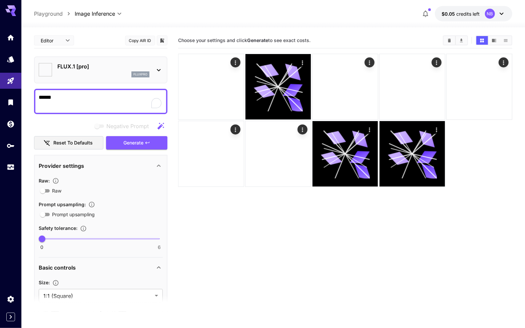
type input "**"
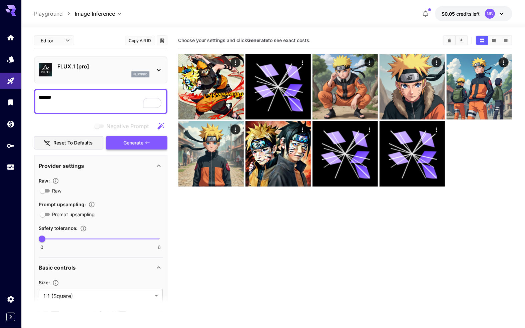
click at [123, 139] on span "Generate" at bounding box center [133, 143] width 20 height 8
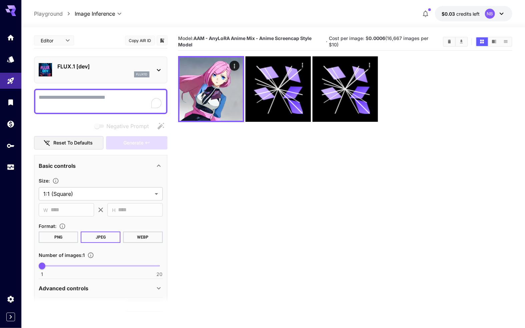
click at [52, 14] on p "Playground" at bounding box center [48, 14] width 29 height 8
click at [90, 101] on textarea "Negative Prompt" at bounding box center [101, 101] width 124 height 16
paste textarea "**********"
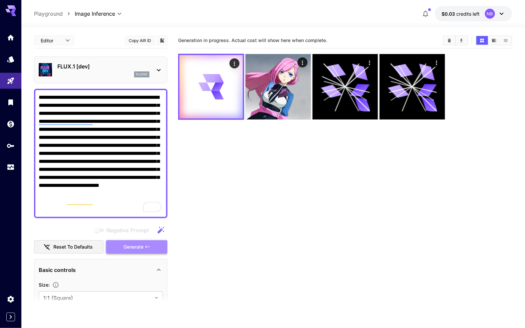
click at [142, 251] on button "Generate" at bounding box center [136, 247] width 61 height 14
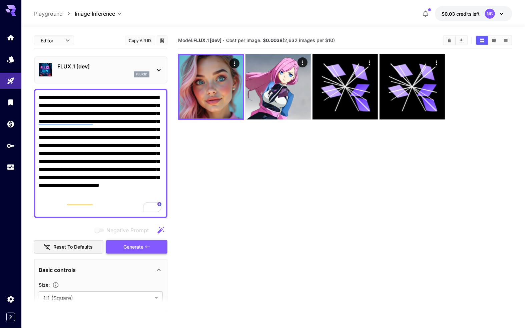
click at [161, 243] on button "Generate" at bounding box center [136, 247] width 61 height 14
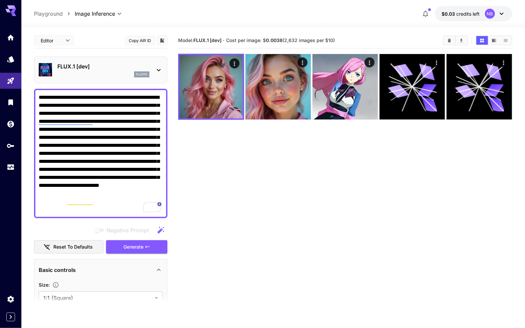
click at [64, 146] on textarea "**********" at bounding box center [101, 153] width 124 height 120
paste textarea "To enrich screen reader interactions, please activate Accessibility in Grammarl…"
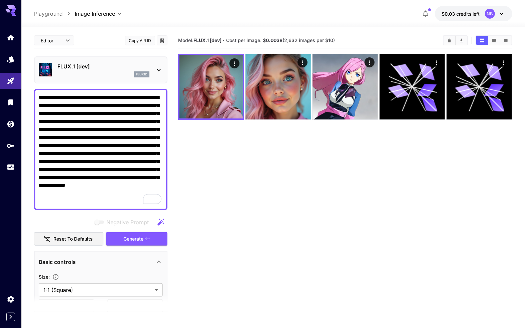
click at [123, 201] on textarea "**********" at bounding box center [101, 149] width 124 height 112
type textarea "**********"
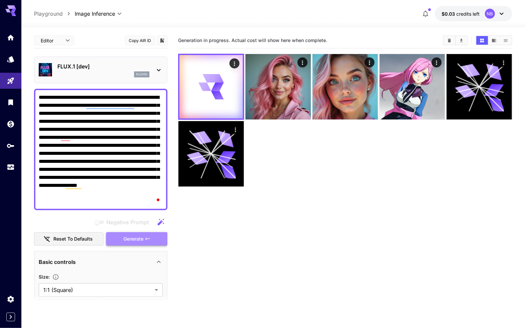
click at [124, 237] on span "Generate" at bounding box center [133, 239] width 20 height 8
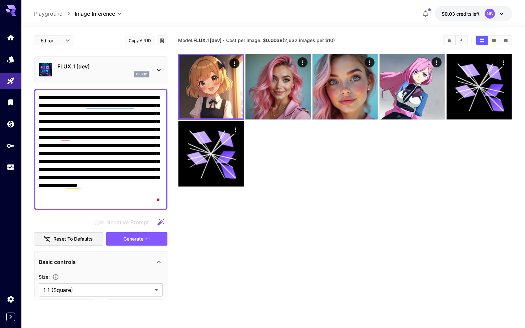
click at [50, 11] on p "Playground" at bounding box center [48, 14] width 29 height 8
click at [112, 72] on div "flux1d" at bounding box center [103, 74] width 92 height 6
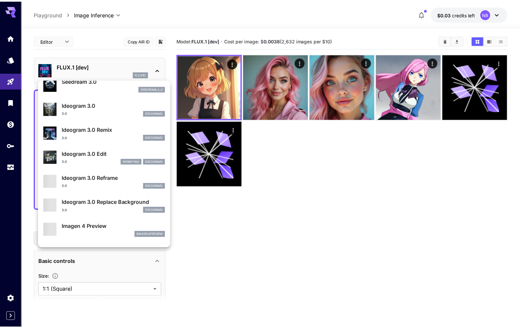
scroll to position [167, 0]
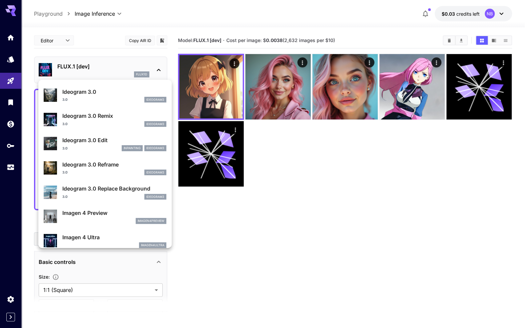
click at [9, 83] on div at bounding box center [265, 164] width 530 height 328
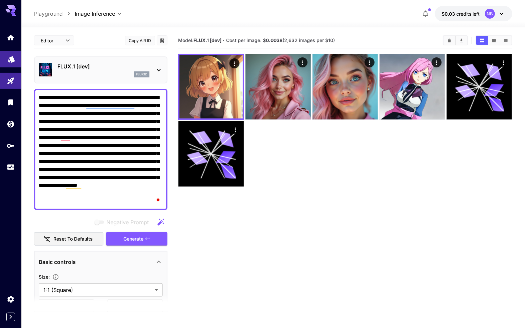
click at [14, 62] on link at bounding box center [10, 59] width 21 height 16
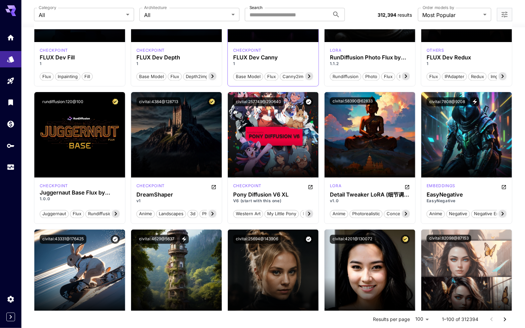
scroll to position [700, 0]
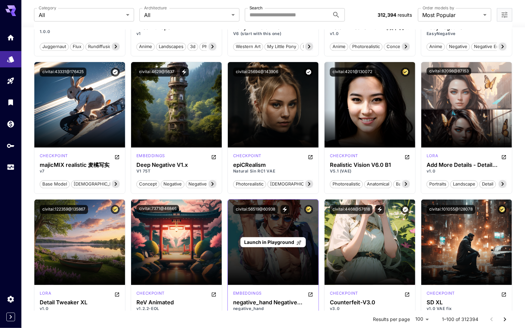
click at [258, 262] on div "Launch in Playground" at bounding box center [273, 241] width 91 height 85
click at [261, 244] on p "Launch in Playground" at bounding box center [273, 241] width 58 height 7
